Goal: Navigation & Orientation: Go to known website

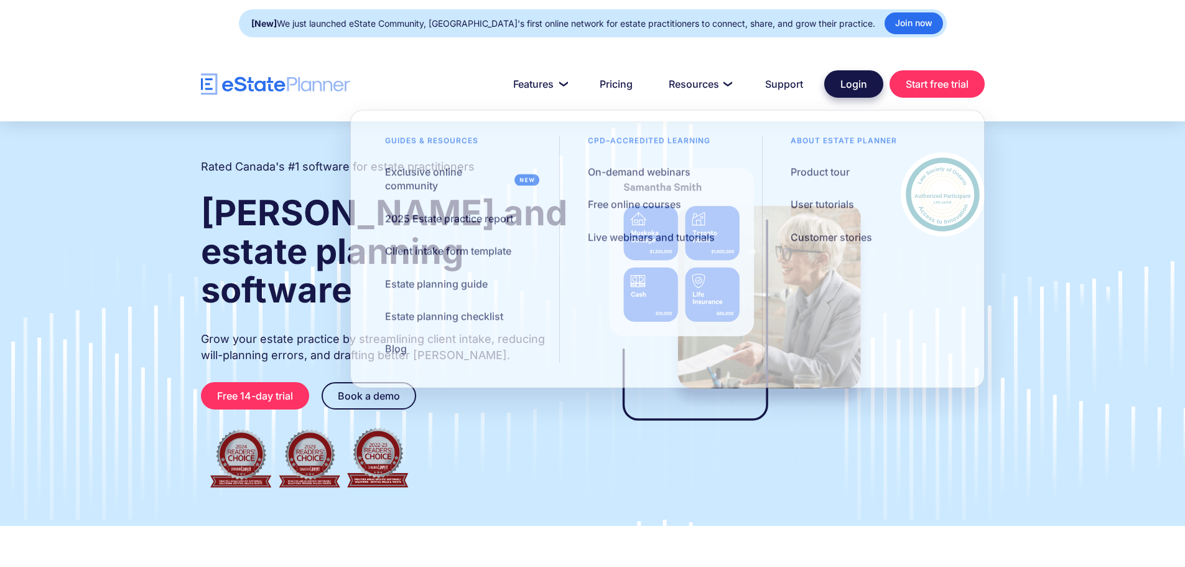
click at [844, 82] on link "Login" at bounding box center [853, 83] width 59 height 27
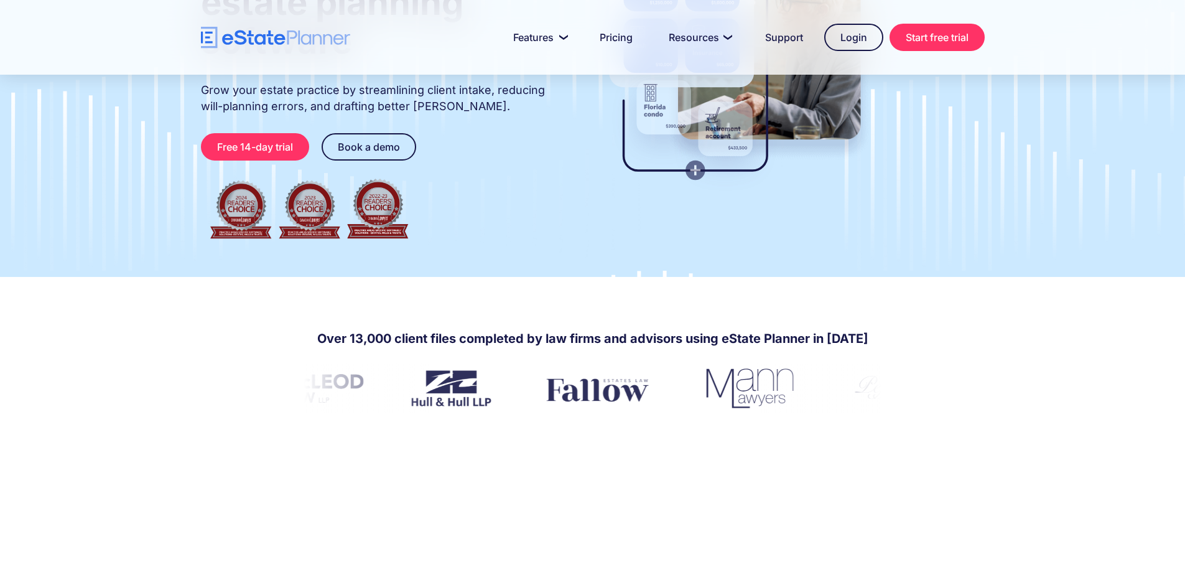
scroll to position [62, 0]
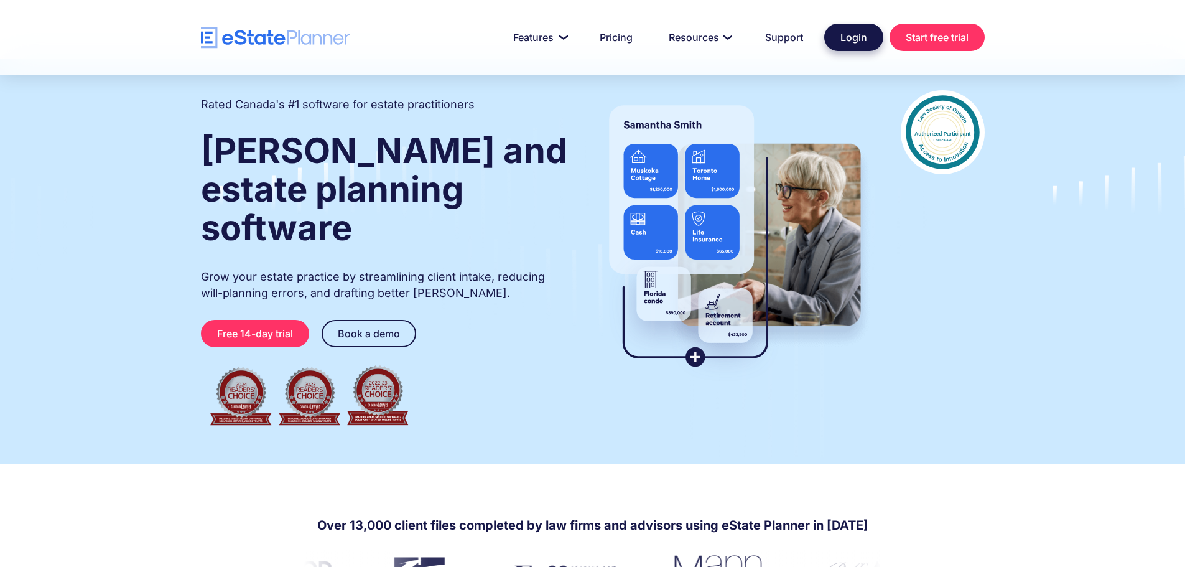
click at [845, 39] on link "Login" at bounding box center [853, 37] width 59 height 27
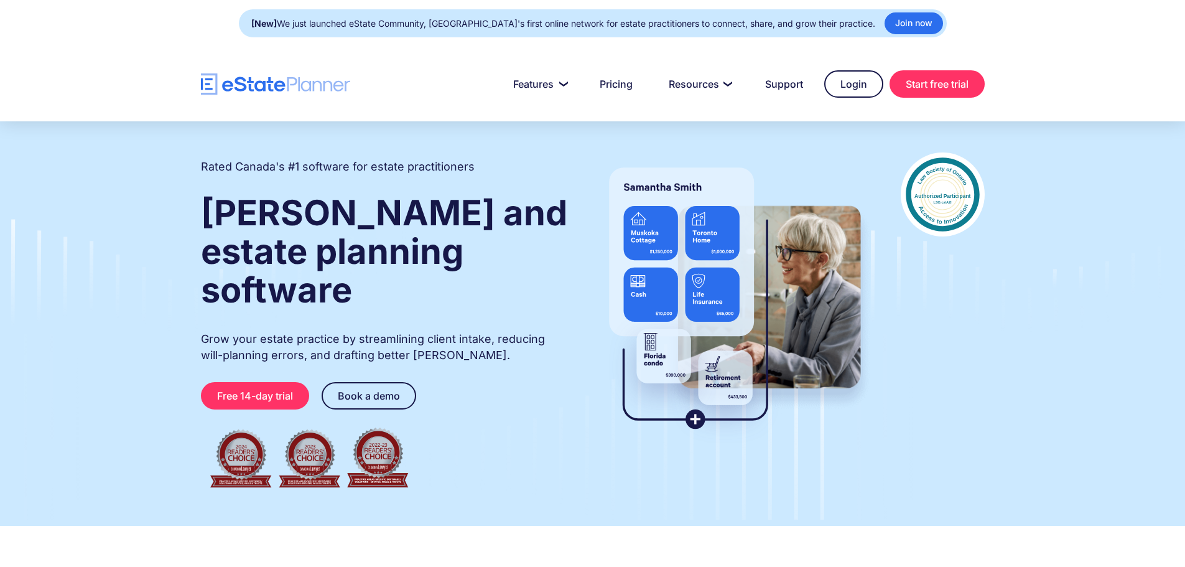
scroll to position [62, 0]
